Goal: Information Seeking & Learning: Learn about a topic

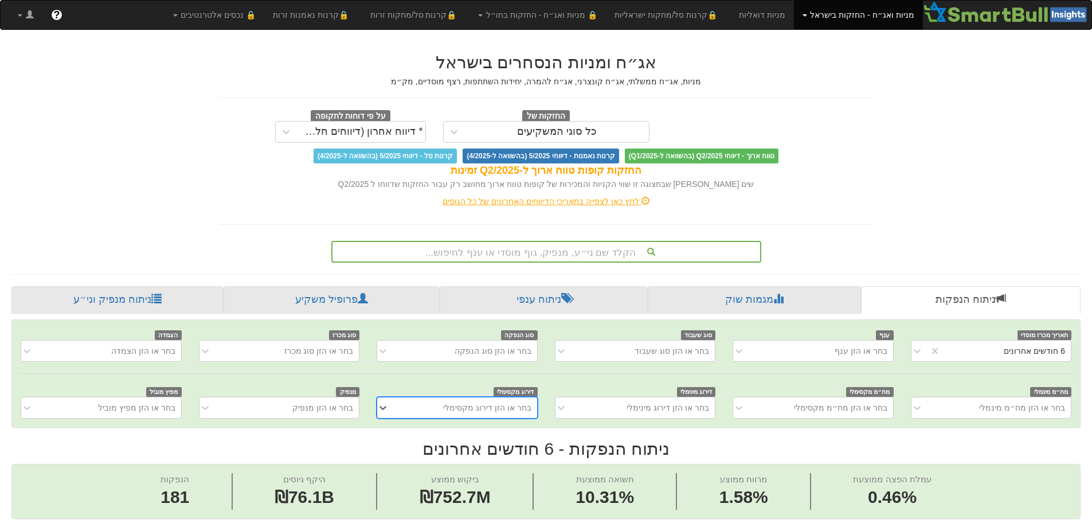
scroll to position [0, 2090]
click at [602, 252] on div "הקלד שם ני״ע, מנפיק, גוף מוסדי או ענף לחיפוש..." at bounding box center [546, 252] width 430 height 22
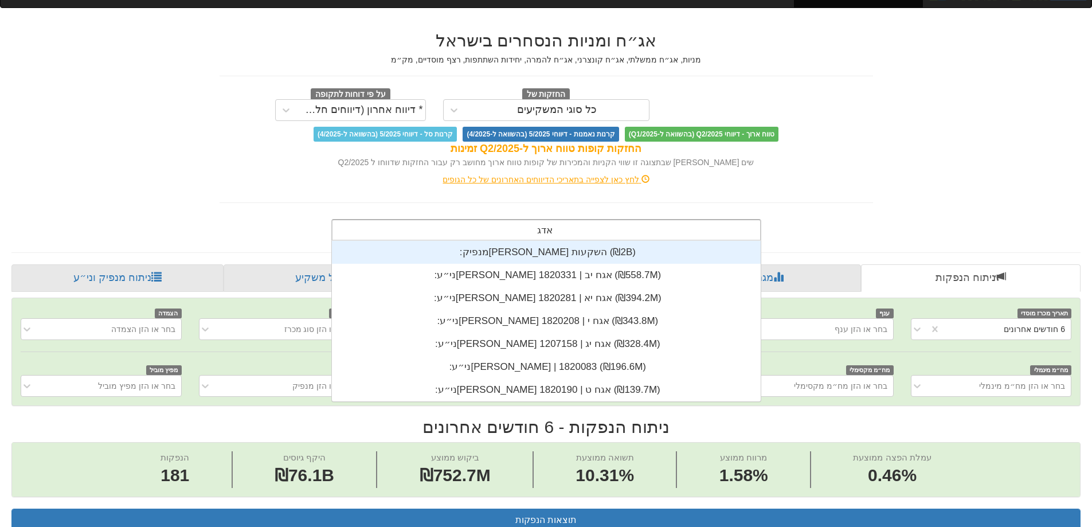
scroll to position [161, 0]
type input "[PERSON_NAME]"
click at [531, 256] on div "מנפיק: ‏[PERSON_NAME] השקעות ‎(₪2B)‎" at bounding box center [546, 252] width 429 height 23
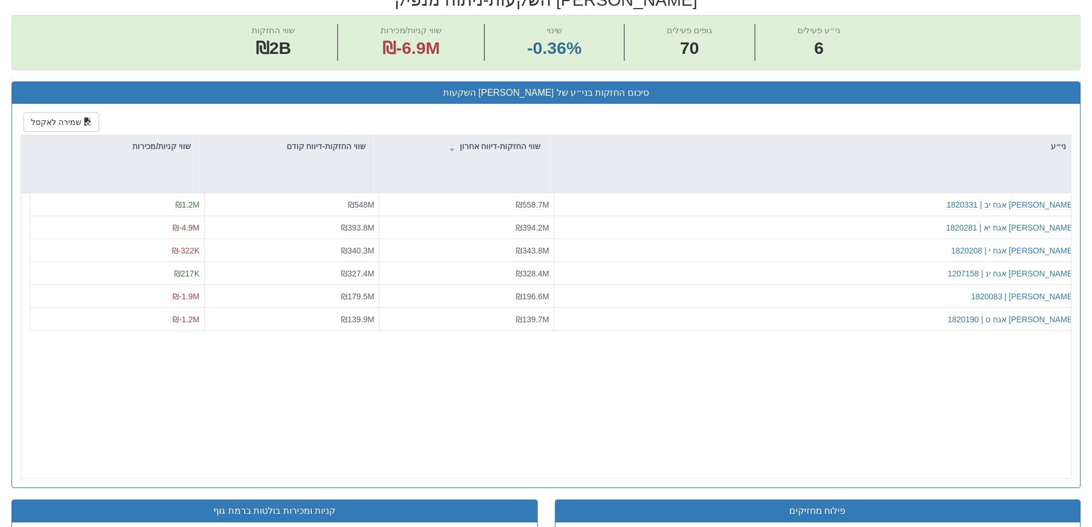
scroll to position [573, 0]
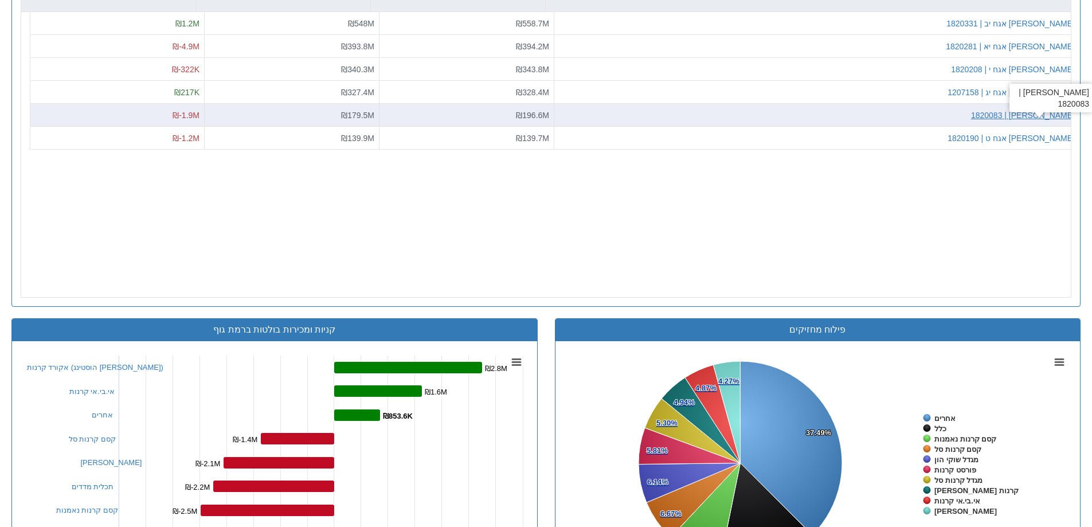
click at [1020, 115] on div "[PERSON_NAME] | 1820083" at bounding box center [1023, 115] width 104 height 11
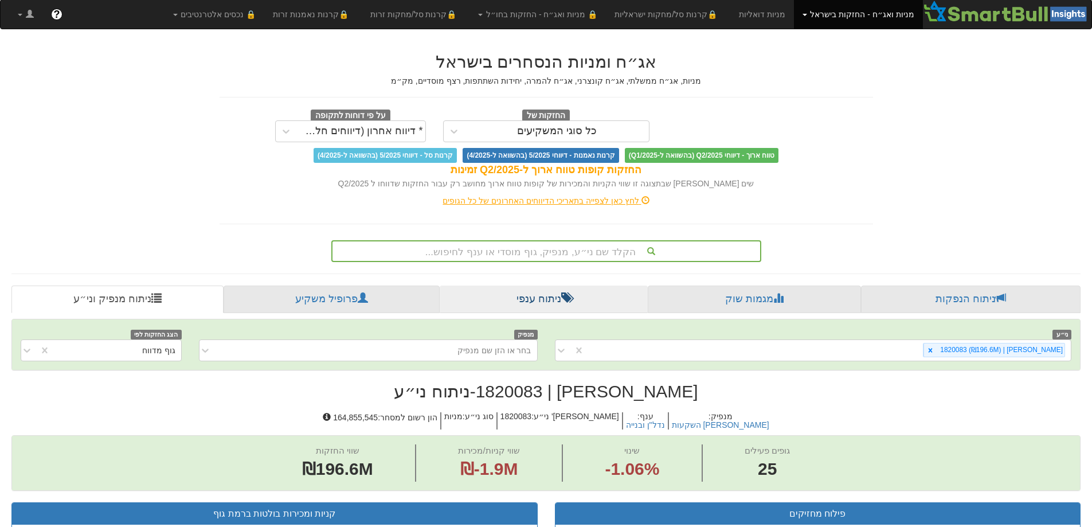
scroll to position [344, 0]
